Goal: Use online tool/utility: Utilize a website feature to perform a specific function

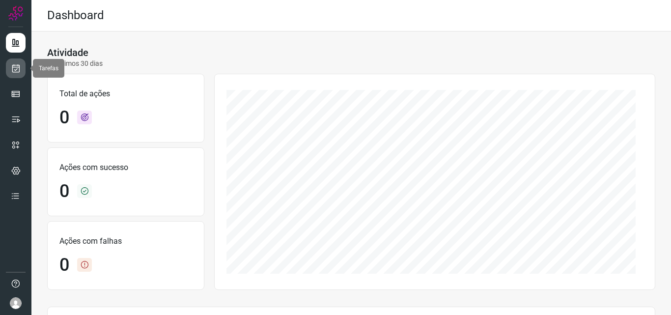
click at [12, 65] on icon at bounding box center [16, 68] width 10 height 10
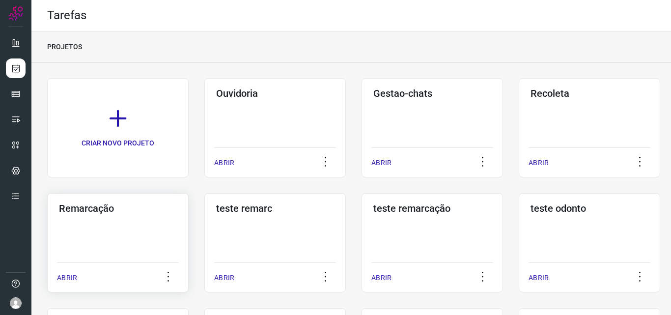
click at [82, 208] on h3 "Remarcação" at bounding box center [118, 208] width 118 height 12
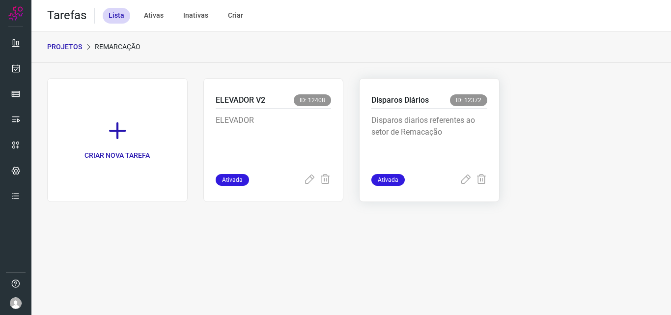
click at [405, 102] on p "Disparos Diários" at bounding box center [399, 100] width 57 height 12
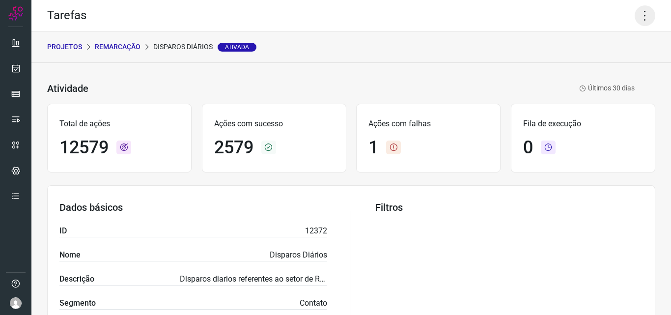
click at [636, 21] on icon at bounding box center [644, 15] width 21 height 21
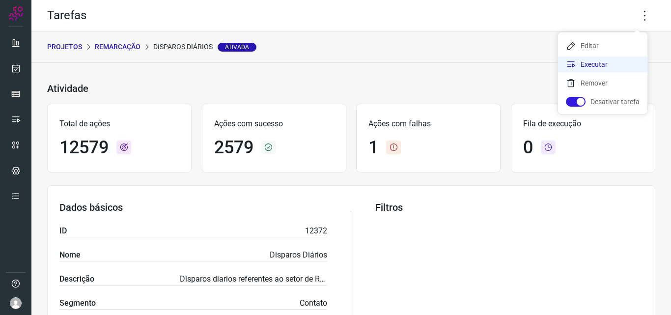
click at [588, 62] on li "Executar" at bounding box center [602, 64] width 89 height 16
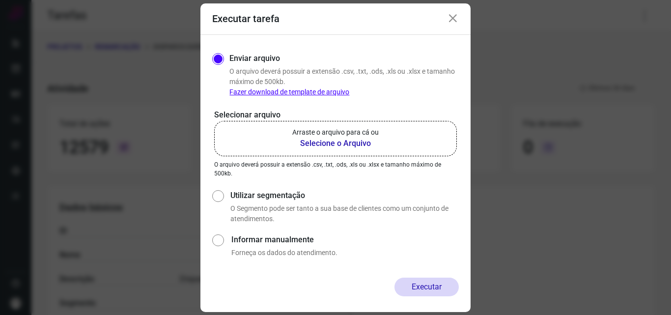
click at [314, 137] on p "Arraste o arquivo para cá ou" at bounding box center [335, 132] width 86 height 10
click at [0, 0] on input "Arraste o arquivo para cá ou Selecione o Arquivo" at bounding box center [0, 0] width 0 height 0
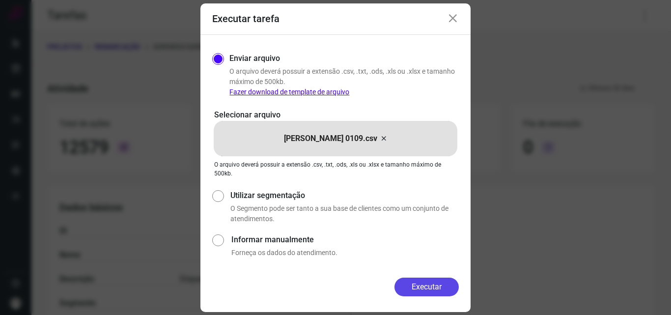
click at [439, 286] on button "Executar" at bounding box center [426, 286] width 64 height 19
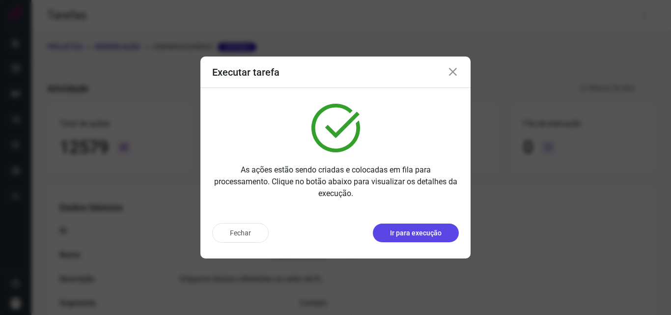
click at [431, 236] on p "Ir para execução" at bounding box center [416, 233] width 52 height 10
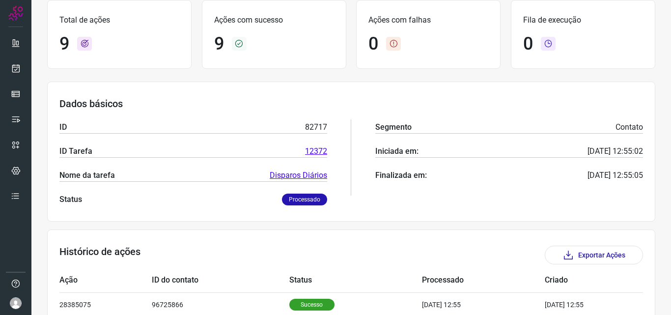
scroll to position [196, 0]
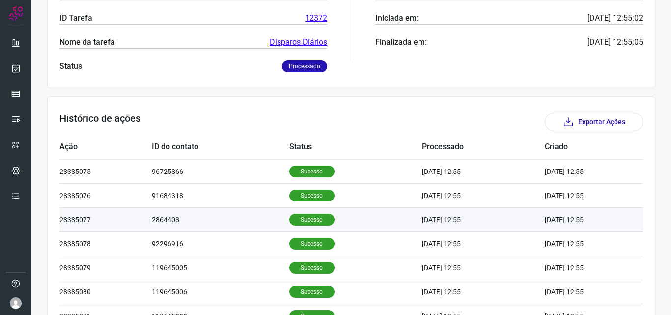
click at [306, 215] on p "Sucesso" at bounding box center [311, 220] width 45 height 12
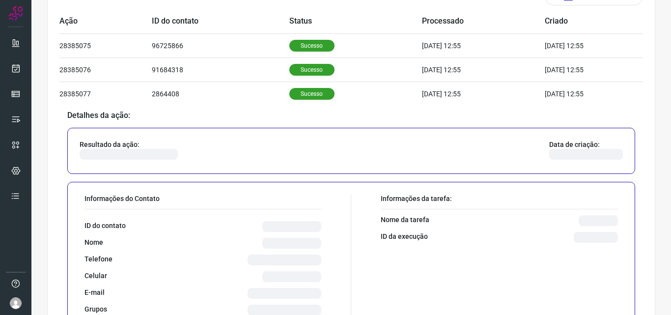
scroll to position [344, 0]
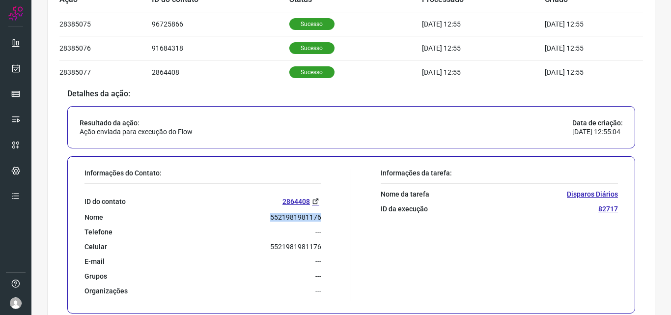
drag, startPoint x: 265, startPoint y: 213, endPoint x: 334, endPoint y: 220, distance: 70.1
click at [334, 220] on div "Informações do Contato: ID do contato 2864408 Nome 5521981981176 Telefone --- C…" at bounding box center [215, 234] width 271 height 133
copy p "5521981981176"
